Goal: Use online tool/utility

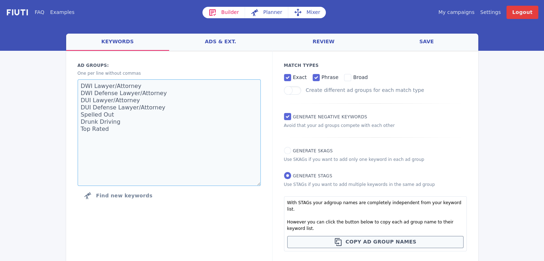
click at [203, 128] on textarea "DWI Lawyer/Attorney DWI Defense Lawyer/Attorney DUI Lawyer/Attorney DUI Defense…" at bounding box center [169, 132] width 183 height 107
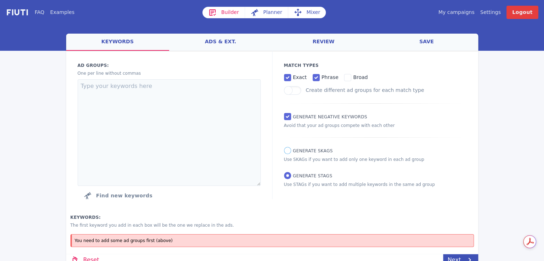
click at [284, 153] on input "Generate SKAGs" at bounding box center [287, 150] width 7 height 7
radio input "true"
radio input "false"
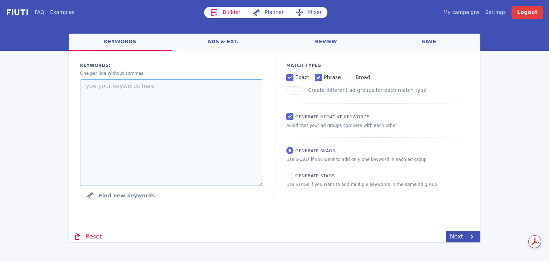
click at [203, 142] on textarea at bounding box center [171, 132] width 183 height 107
paste textarea ""air hockey rental" "air hockey rental" "air hockey rental" [air hockey rental]…"
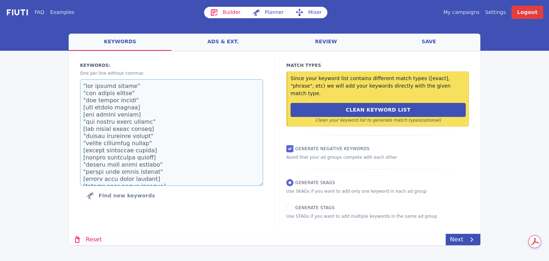
scroll to position [3209, 0]
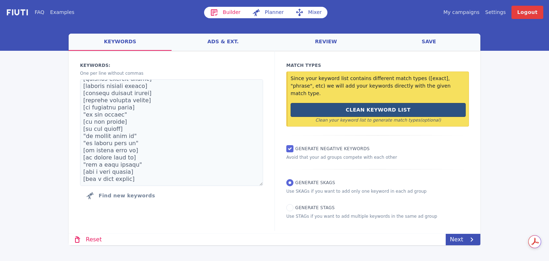
click at [328, 103] on button "Clean Keyword List" at bounding box center [378, 110] width 175 height 14
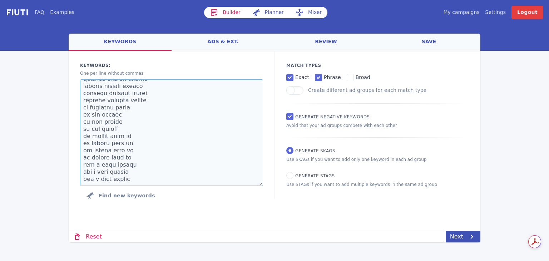
click at [210, 183] on textarea at bounding box center [171, 132] width 183 height 107
type textarea "air hockey rental air hockey rental air hockey rental air hockey rental air hoc…"
click at [512, 150] on div "FAQ Examples Builder Planner Mixer My campaigns Price Settings Login Logout wel…" at bounding box center [274, 121] width 549 height 242
